Goal: Transaction & Acquisition: Purchase product/service

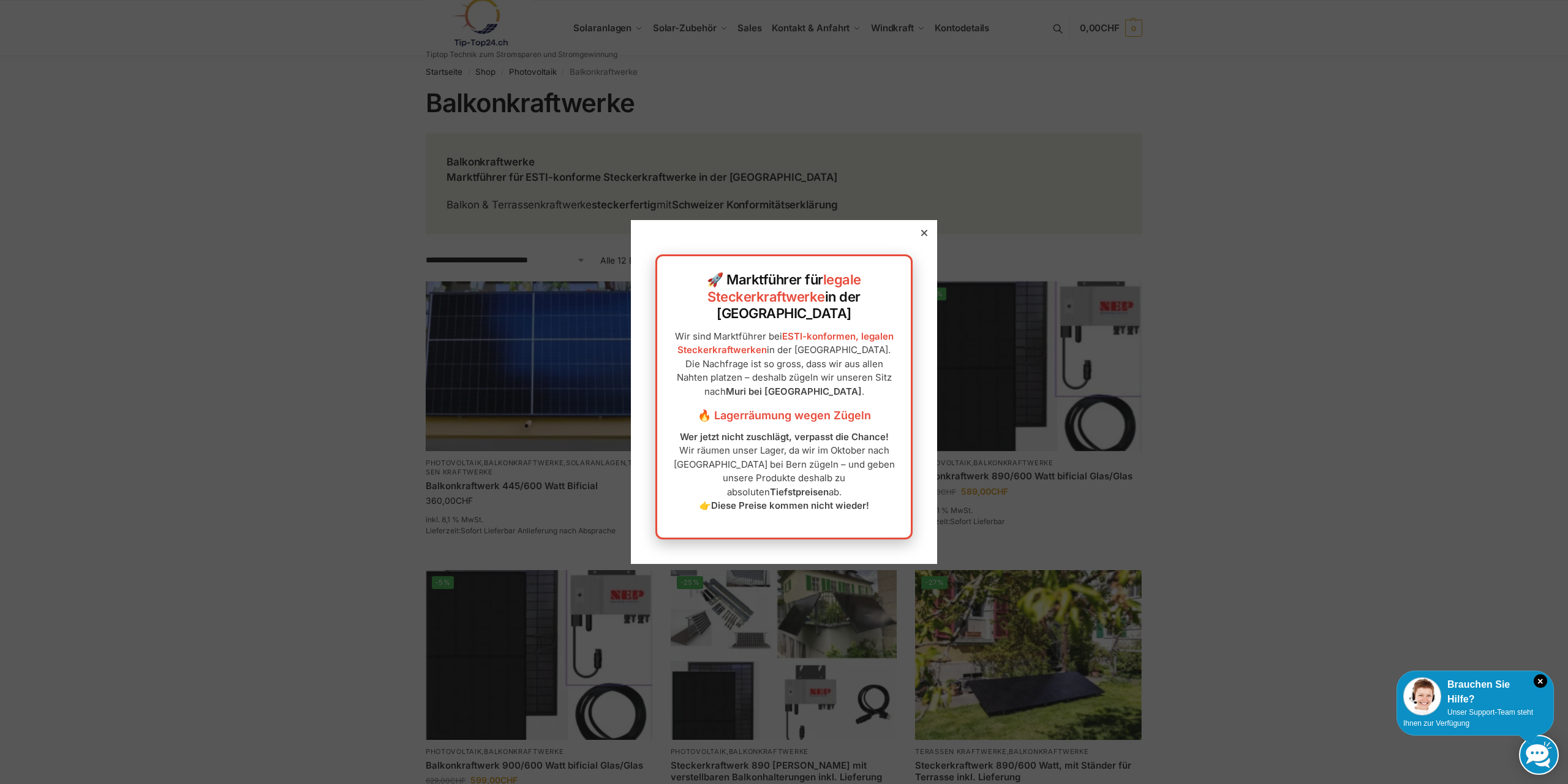
click at [919, 238] on div at bounding box center [924, 233] width 11 height 11
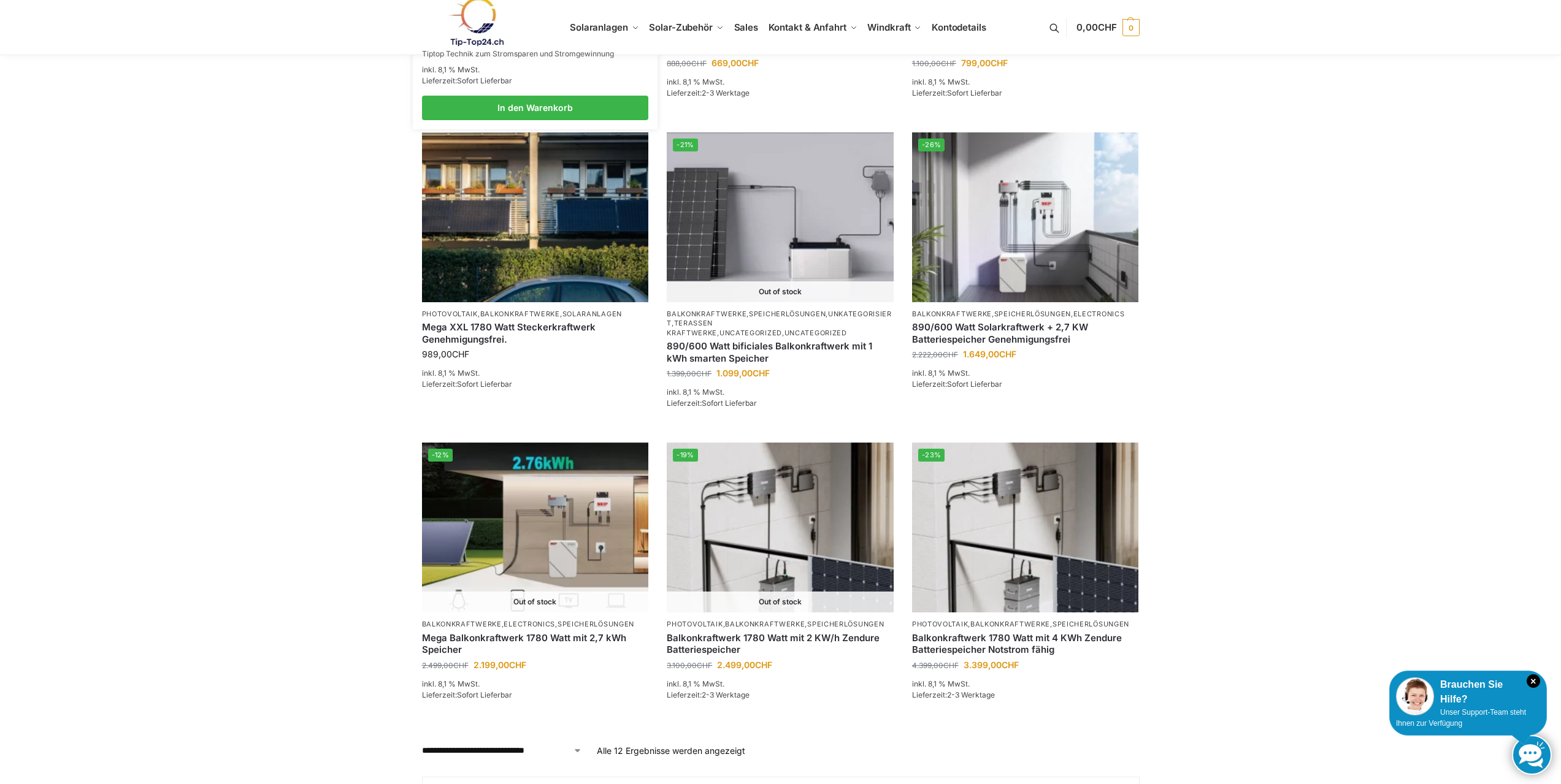
scroll to position [735, 0]
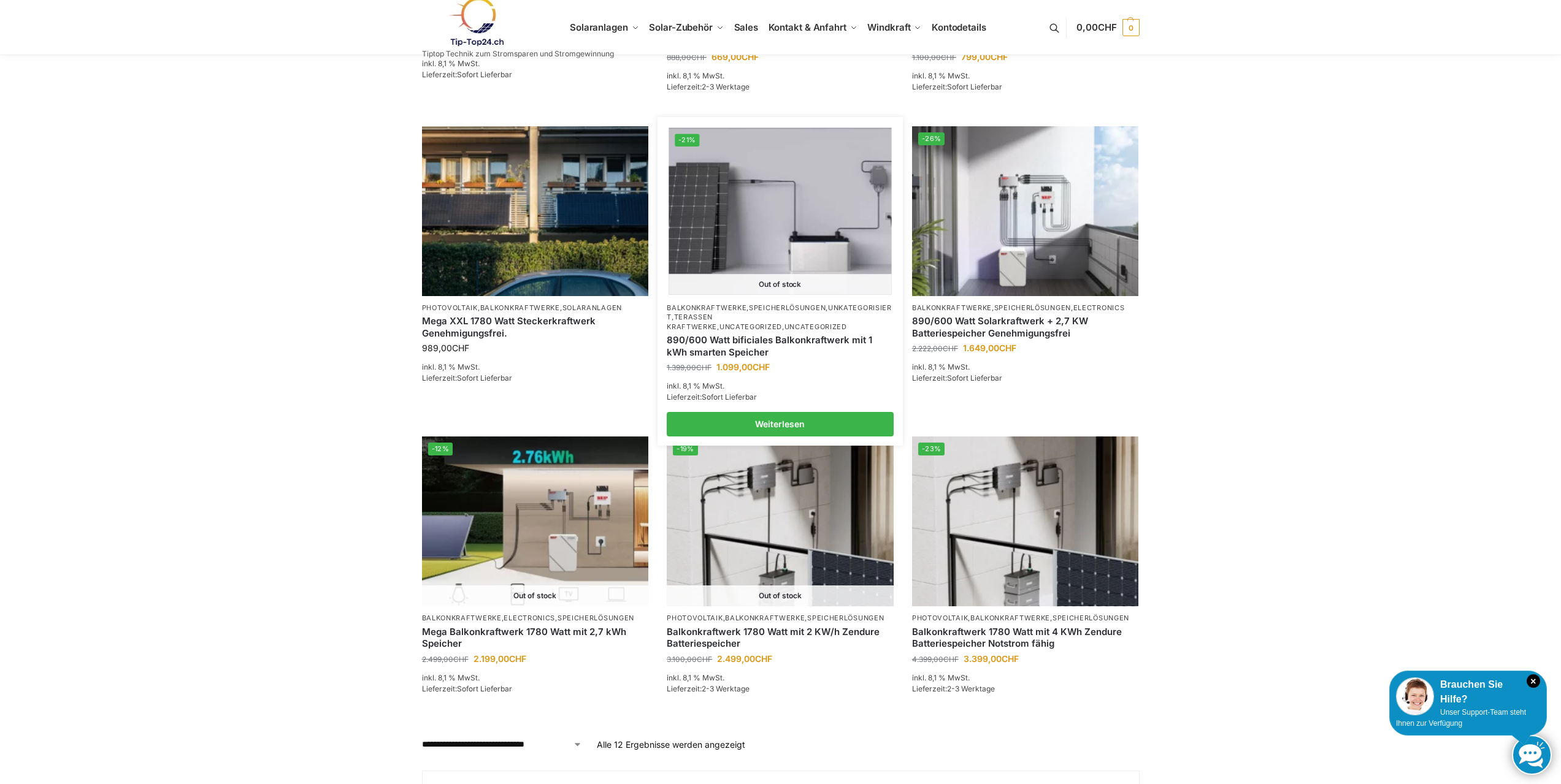
click at [754, 233] on img at bounding box center [779, 210] width 222 height 166
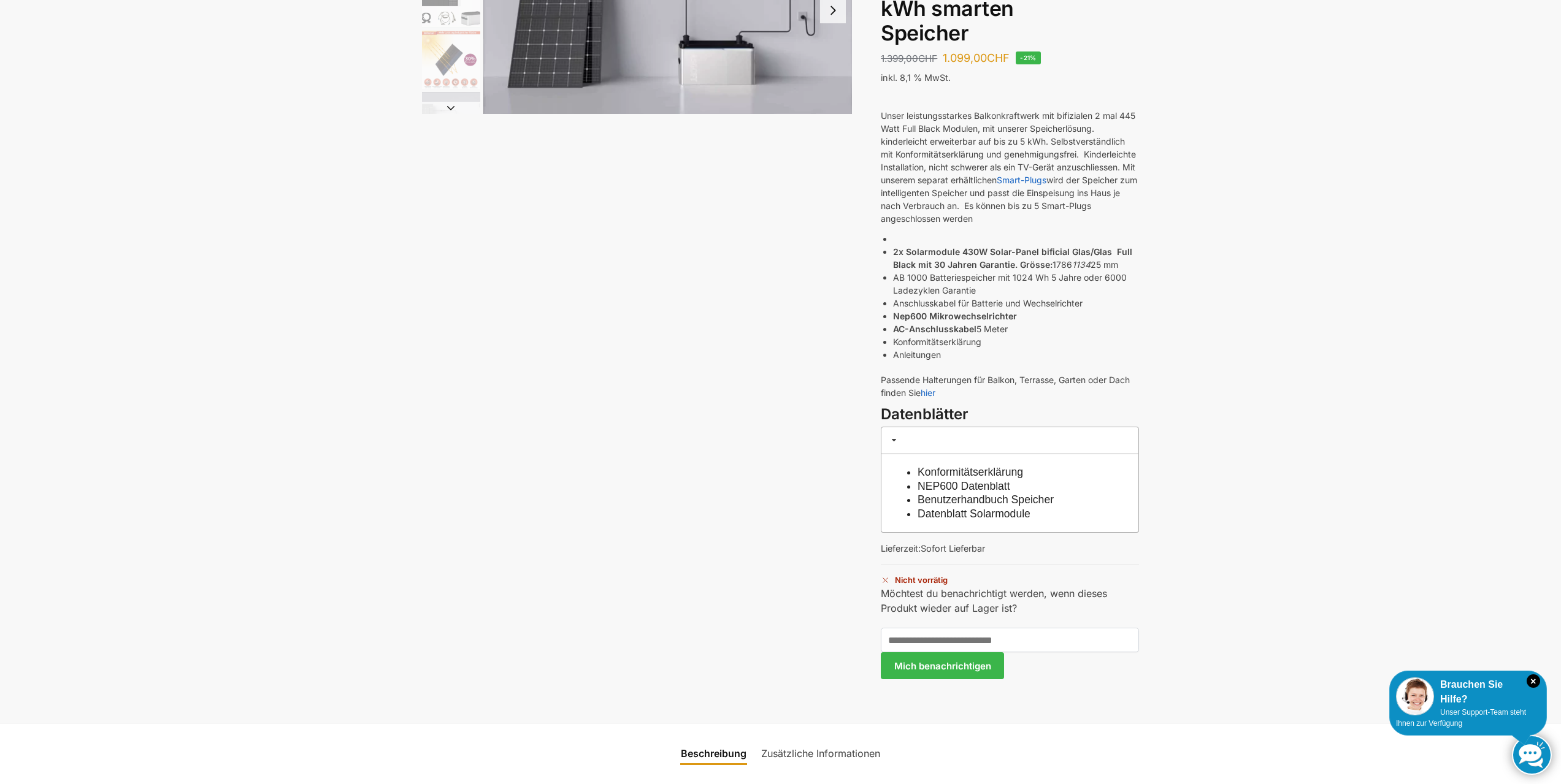
scroll to position [245, 0]
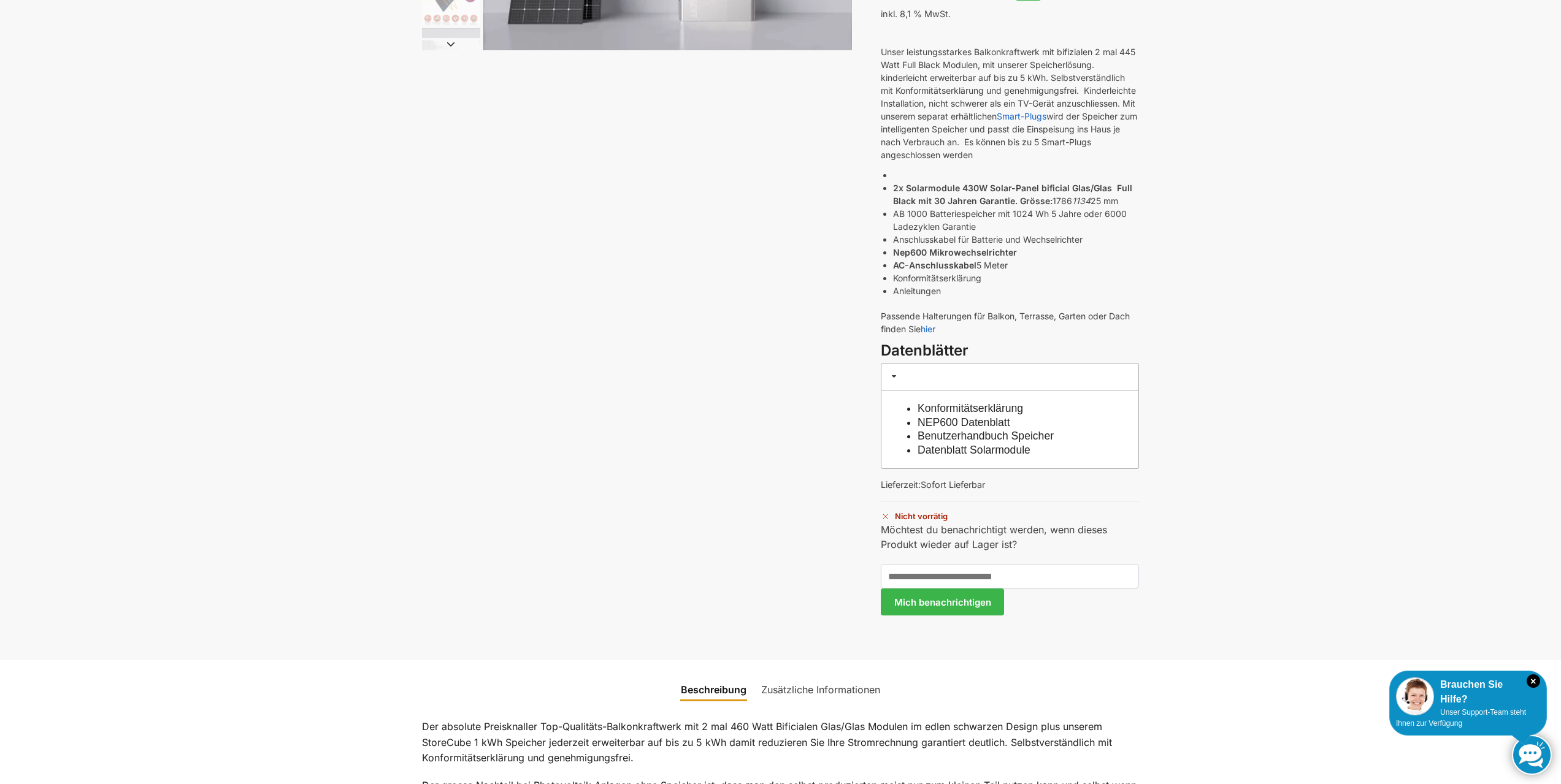
drag, startPoint x: 893, startPoint y: 186, endPoint x: 1111, endPoint y: 262, distance: 230.9
click at [1111, 262] on ul "2x Solarmodule 430W Solar-Panel bificial Glas/Glas Full Black mit 30 Jahren Gar…" at bounding box center [1016, 233] width 246 height 129
click at [1017, 201] on strong "2x Solarmodule 430W Solar-Panel bificial Glas/Glas Full Black mit 30 Jahren Gar…" at bounding box center [1012, 194] width 239 height 23
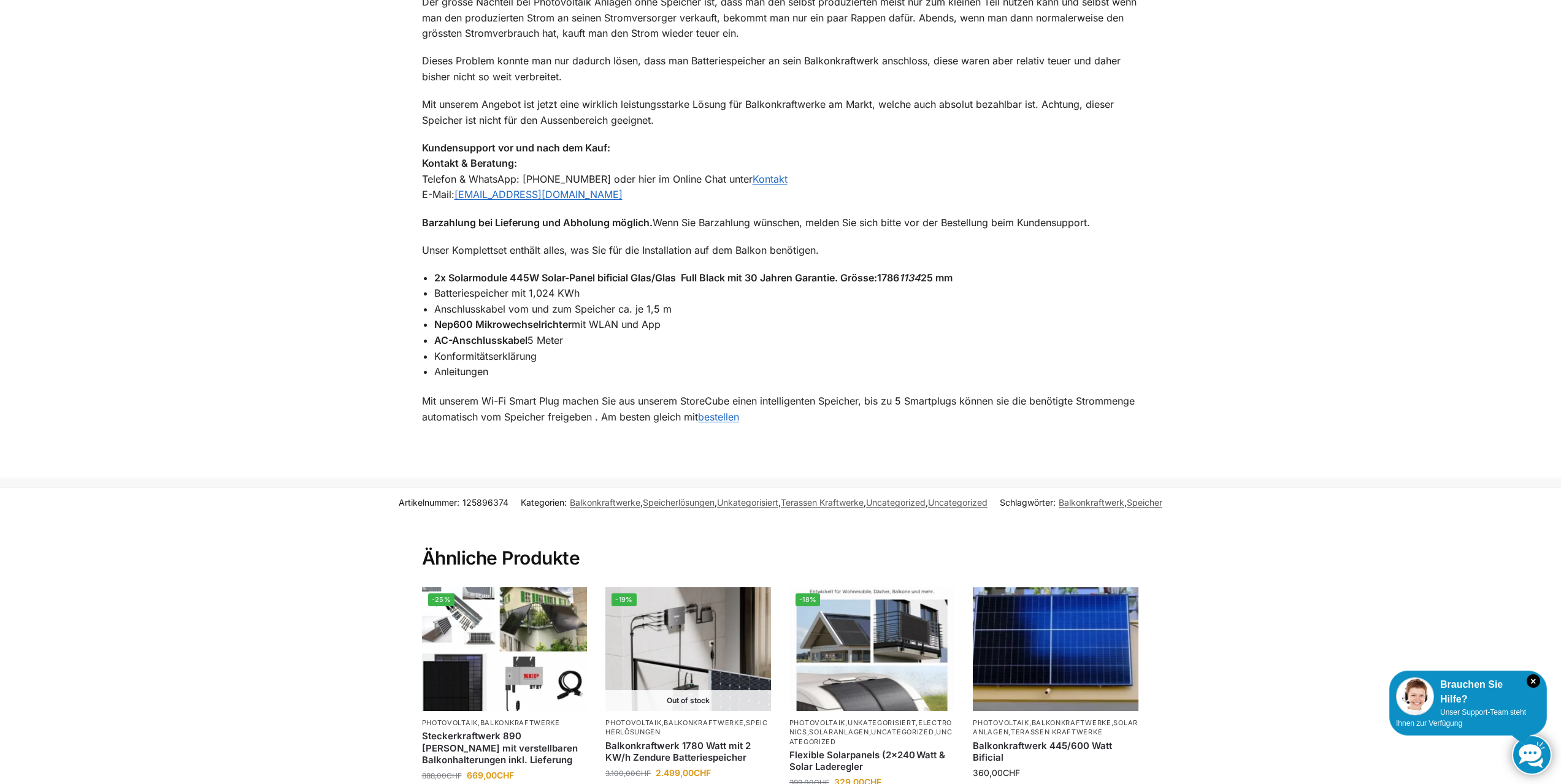
scroll to position [1042, 0]
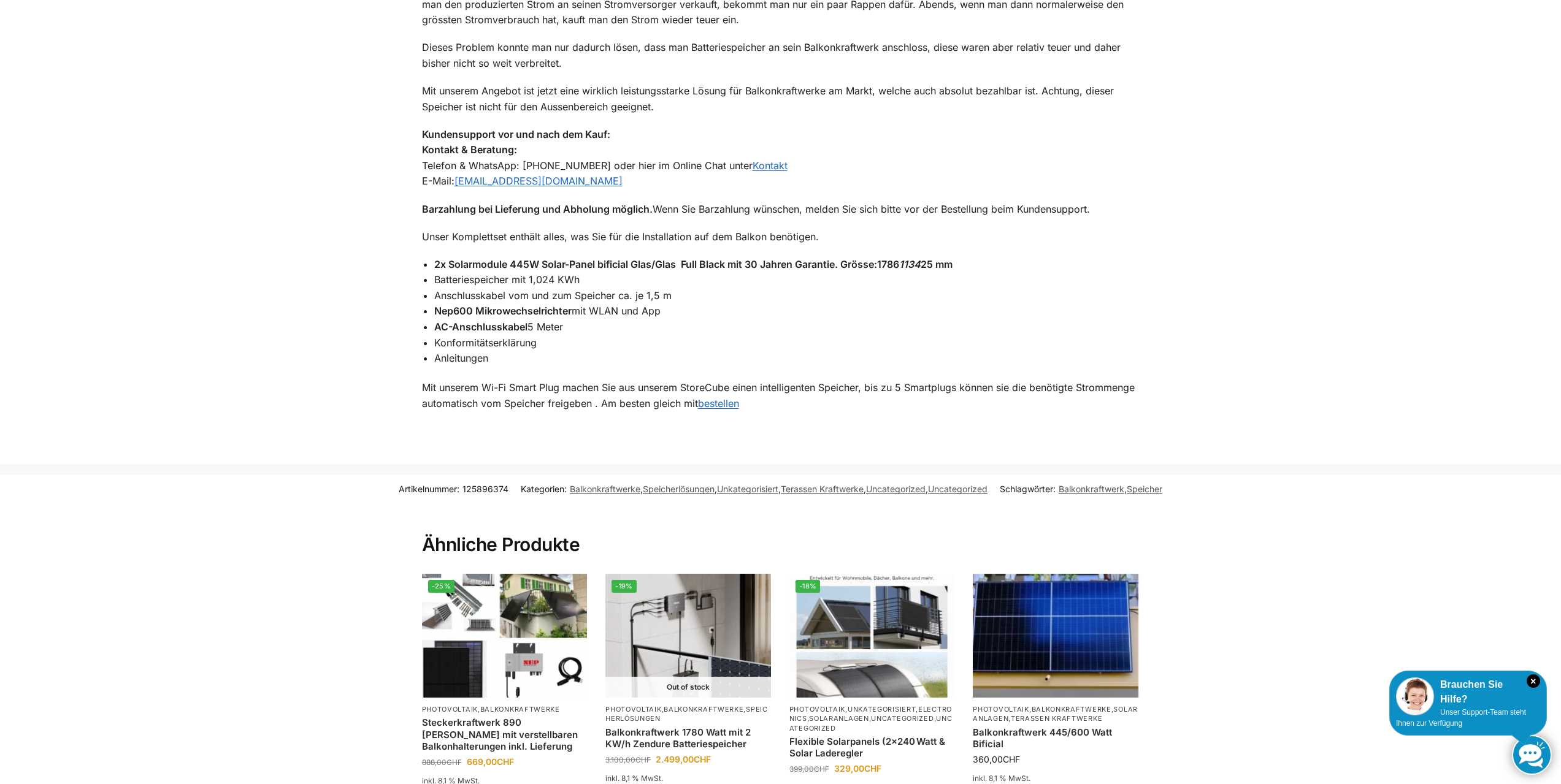
drag, startPoint x: 436, startPoint y: 311, endPoint x: 707, endPoint y: 347, distance: 273.4
click at [707, 350] on ul "2x Solarmodule 445W Solar-Panel bificial Glas/Glas Full Black mit 30 Jahren Gar…" at bounding box center [787, 311] width 705 height 110
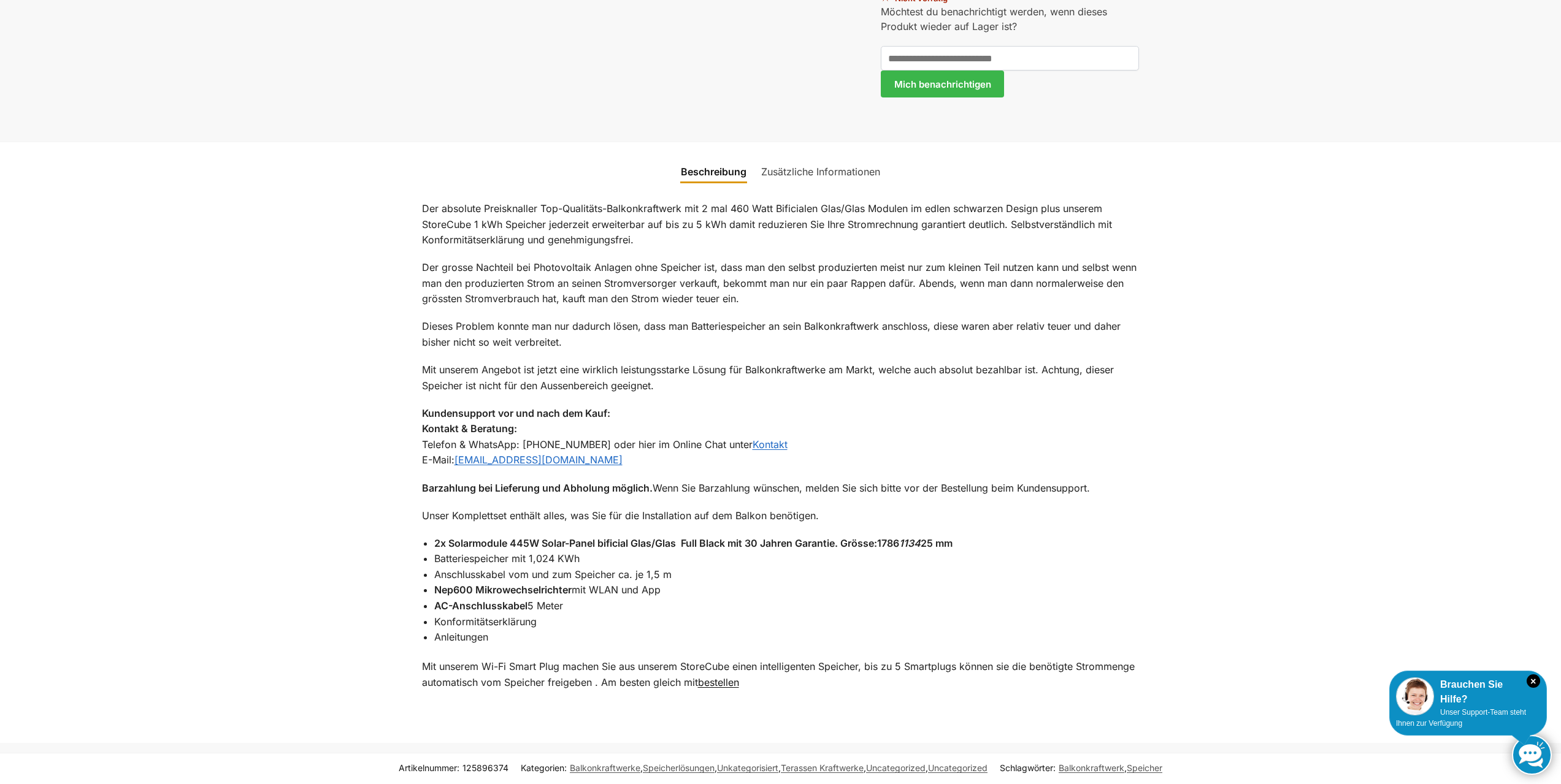
scroll to position [734, 0]
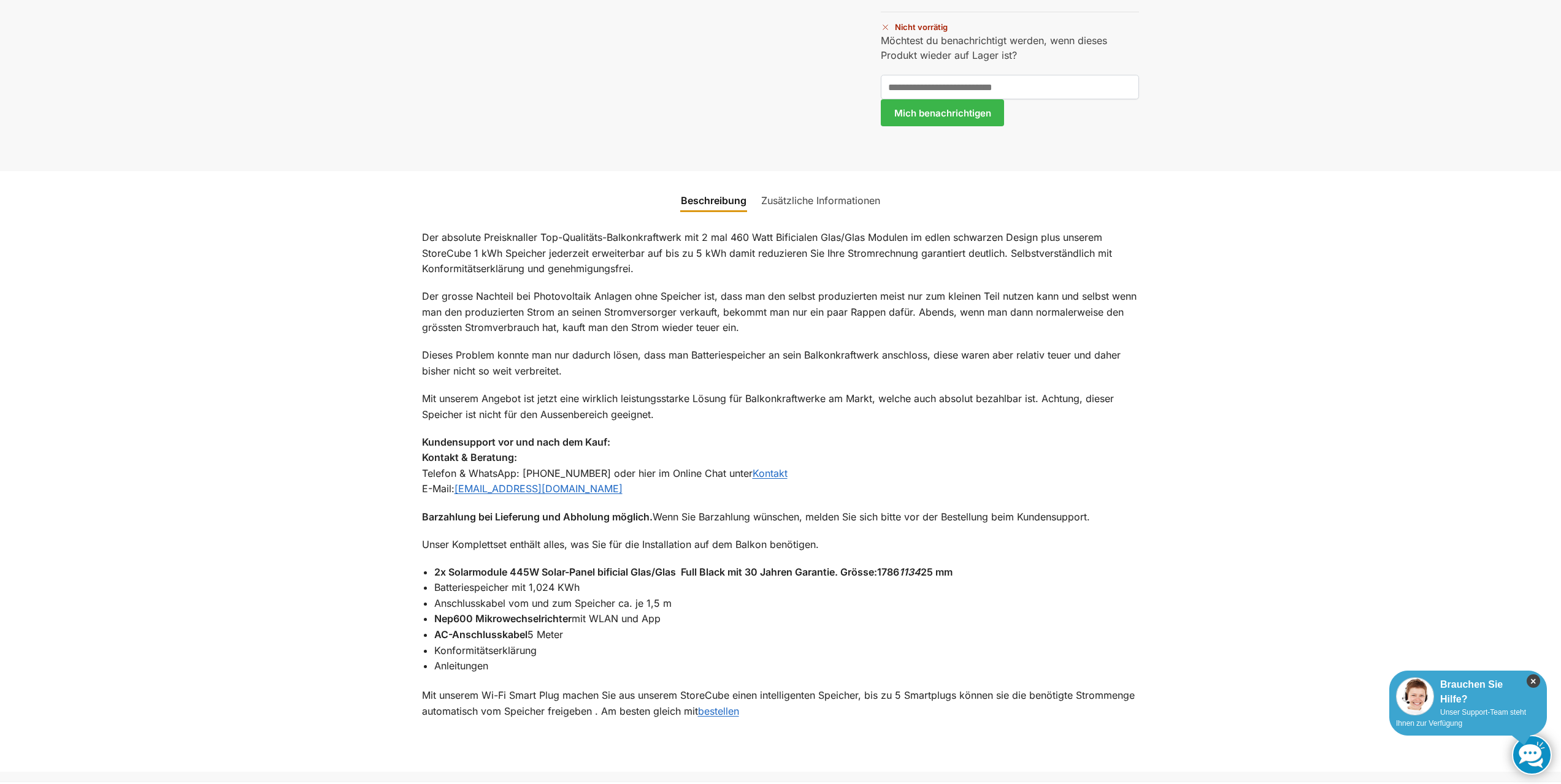
click at [1532, 683] on icon "×" at bounding box center [1533, 681] width 14 height 14
